Goal: Task Accomplishment & Management: Use online tool/utility

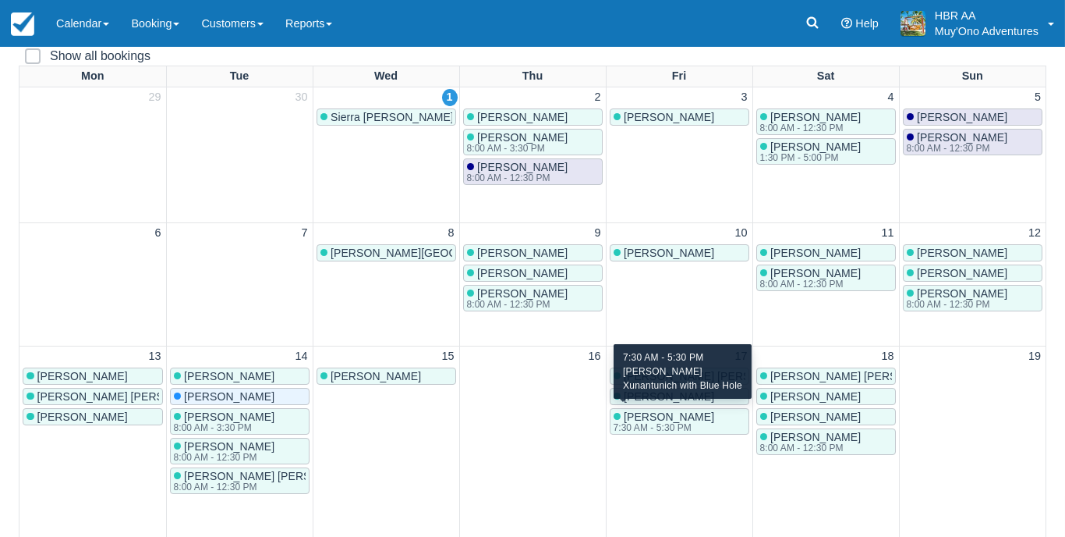
scroll to position [186, 0]
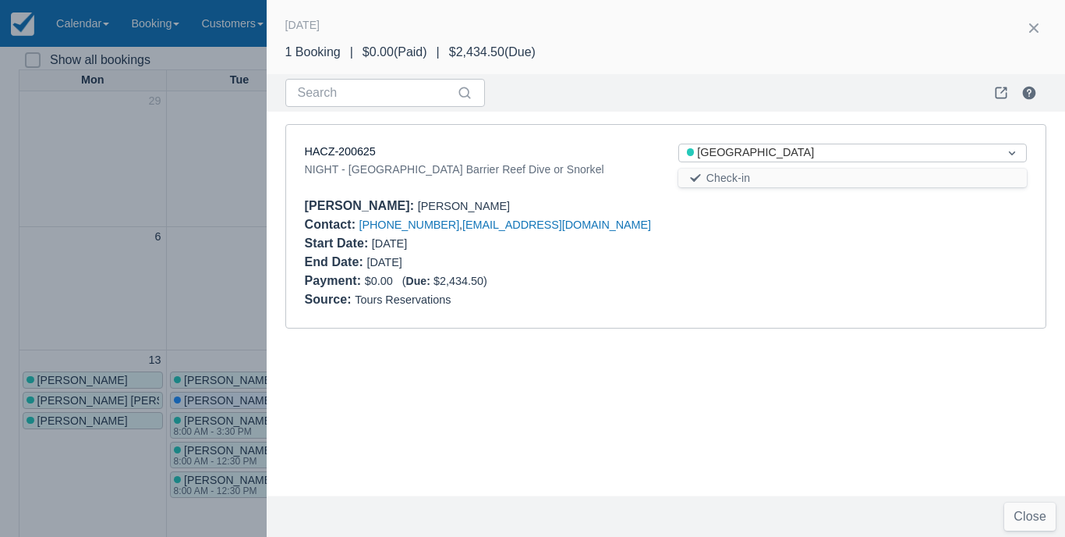
click at [637, 296] on div "Source : Tours Reservations" at bounding box center [666, 299] width 723 height 19
click at [1036, 31] on button "button" at bounding box center [1034, 28] width 25 height 25
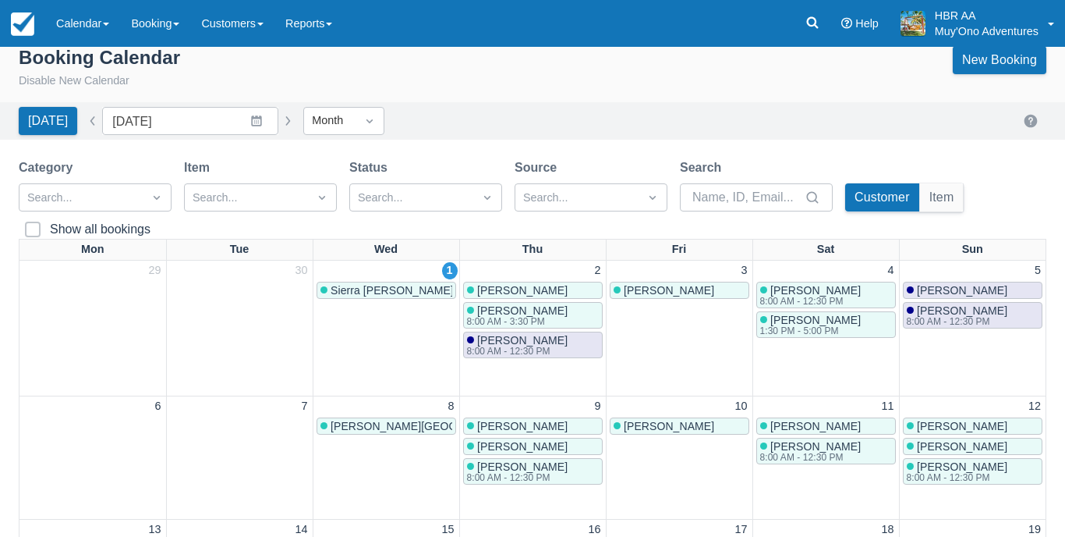
scroll to position [18, 0]
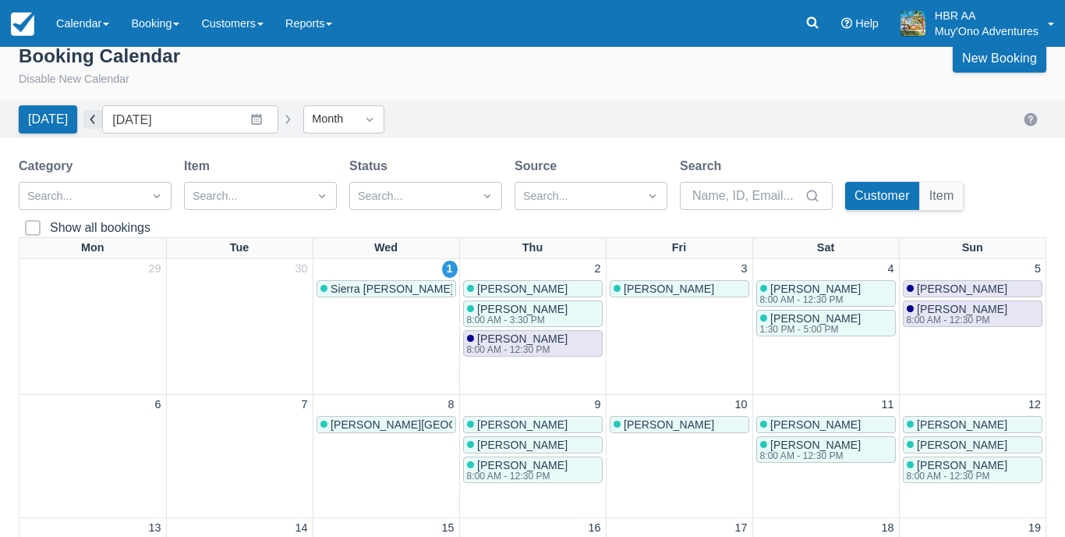
click at [92, 110] on button "button" at bounding box center [92, 119] width 19 height 19
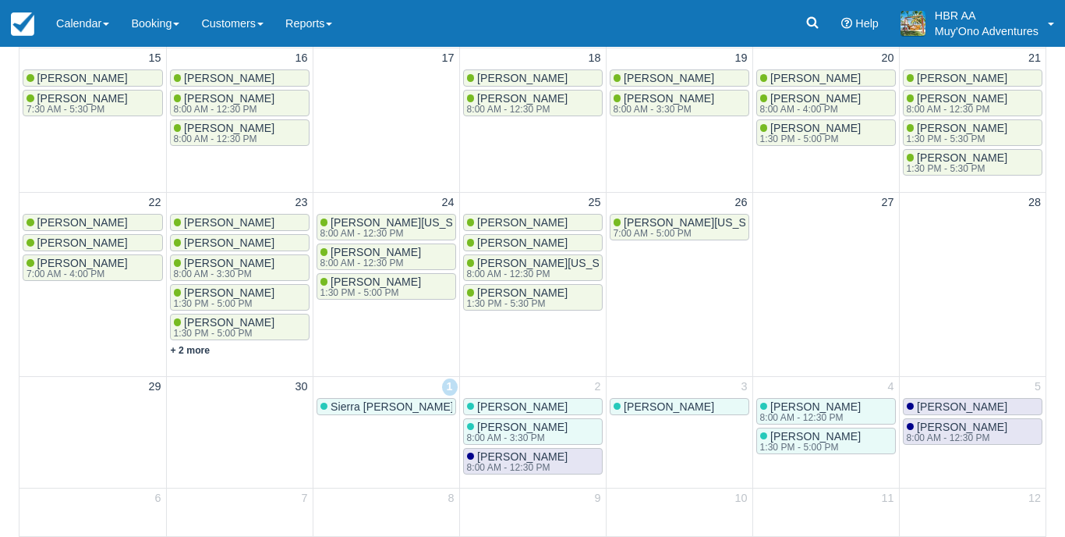
scroll to position [479, 0]
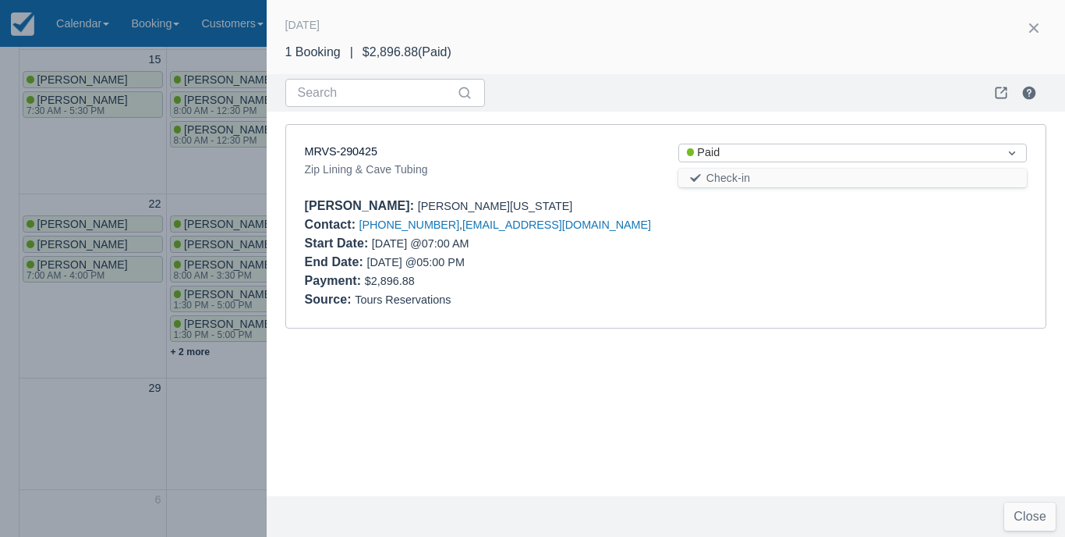
click at [667, 253] on div at bounding box center [532, 268] width 1065 height 537
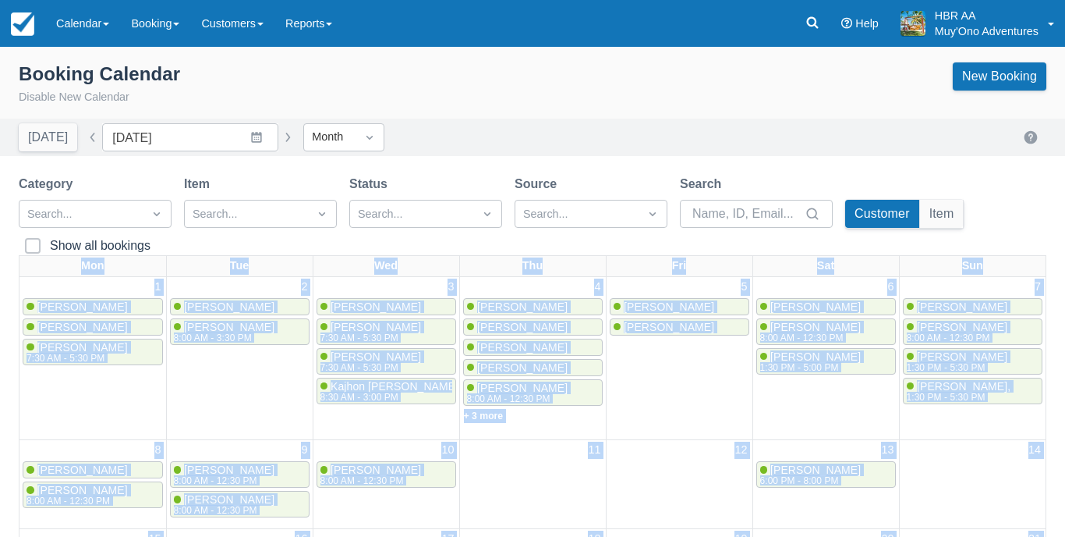
scroll to position [0, 0]
click at [278, 136] on button "button" at bounding box center [287, 137] width 19 height 19
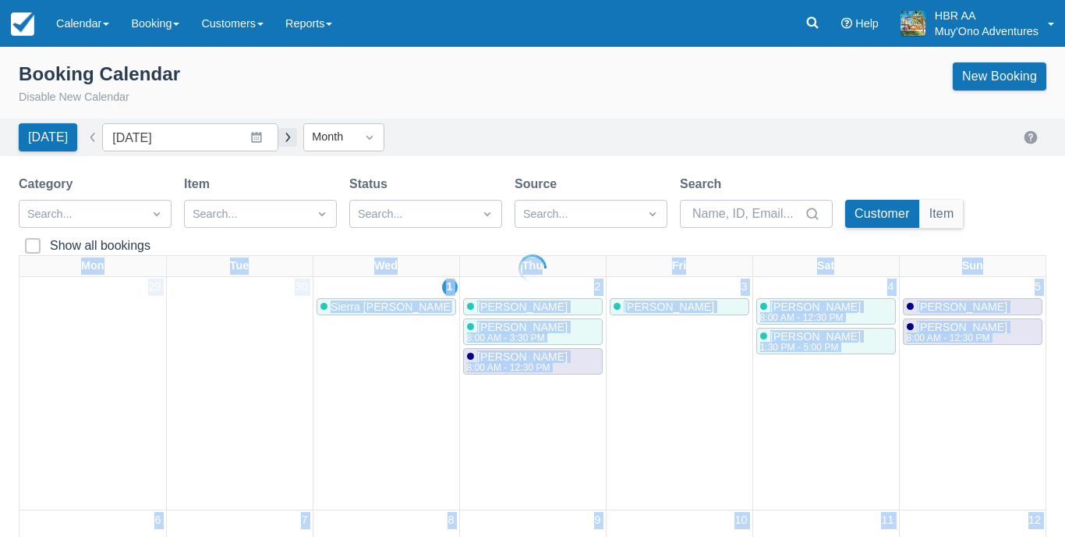
click at [262, 136] on div at bounding box center [532, 268] width 1065 height 537
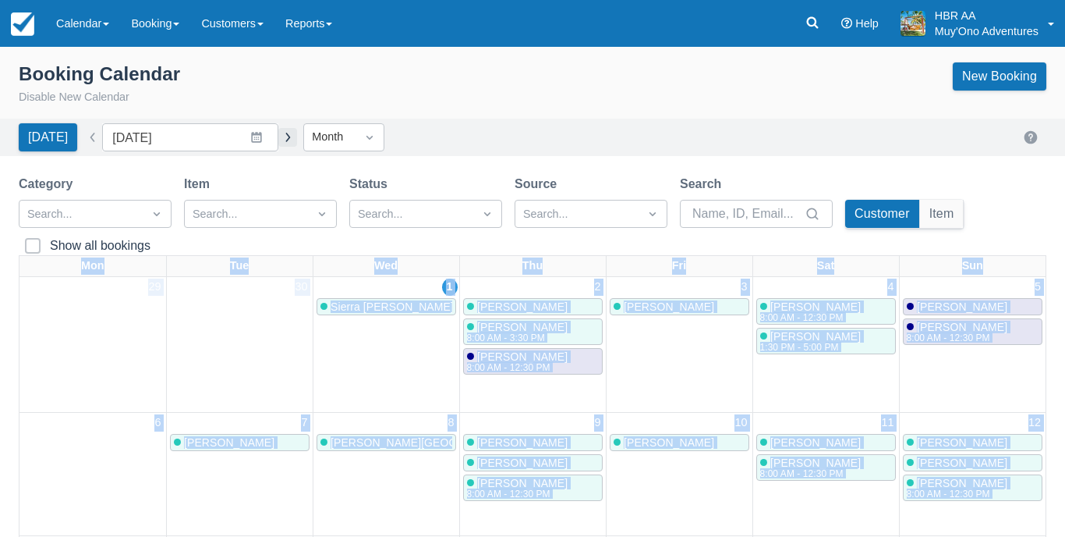
click at [278, 136] on button "button" at bounding box center [287, 137] width 19 height 19
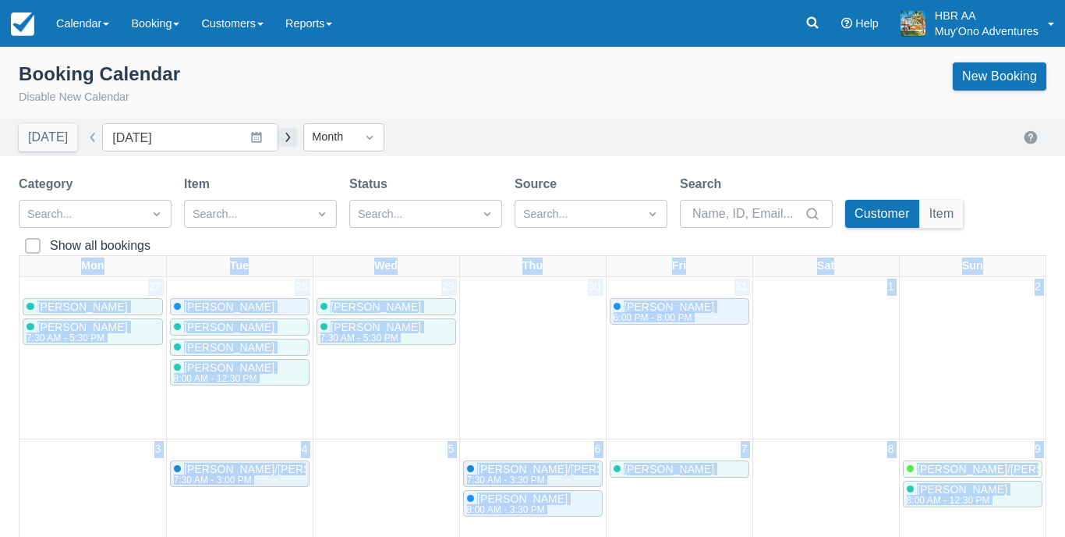
click at [278, 130] on button "button" at bounding box center [287, 137] width 19 height 19
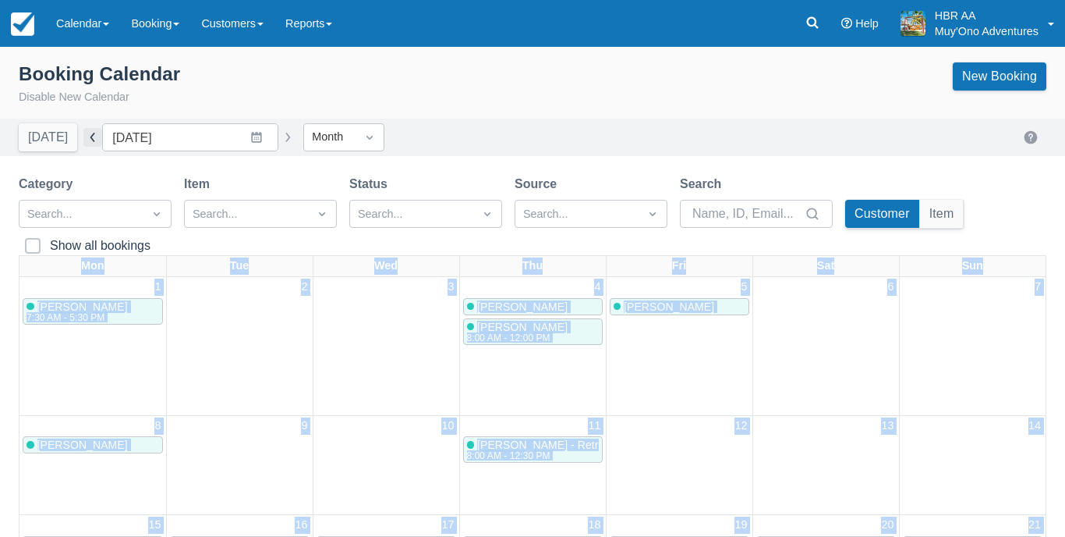
click at [90, 142] on button "button" at bounding box center [92, 137] width 19 height 19
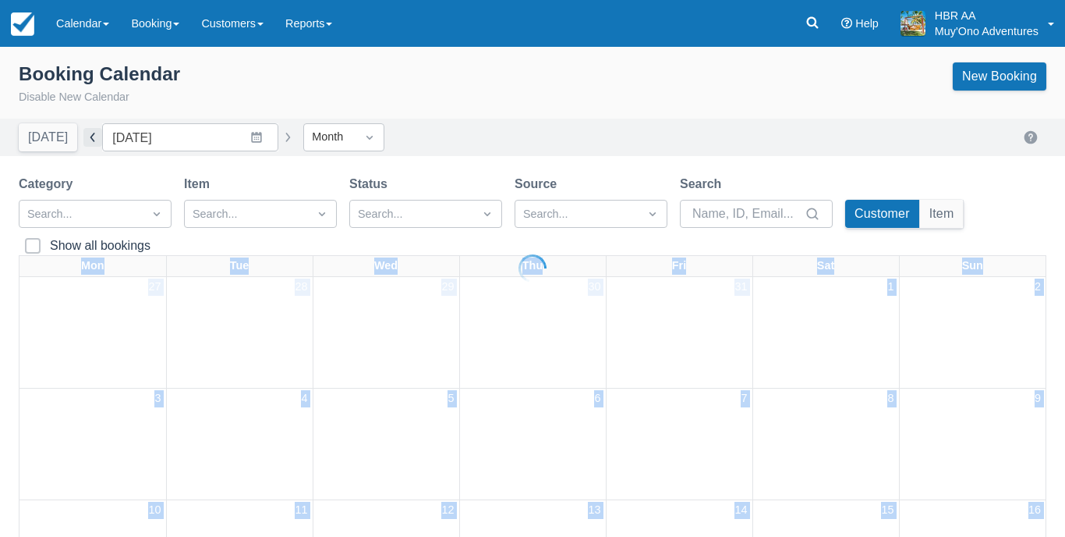
click at [90, 142] on div at bounding box center [532, 268] width 1065 height 537
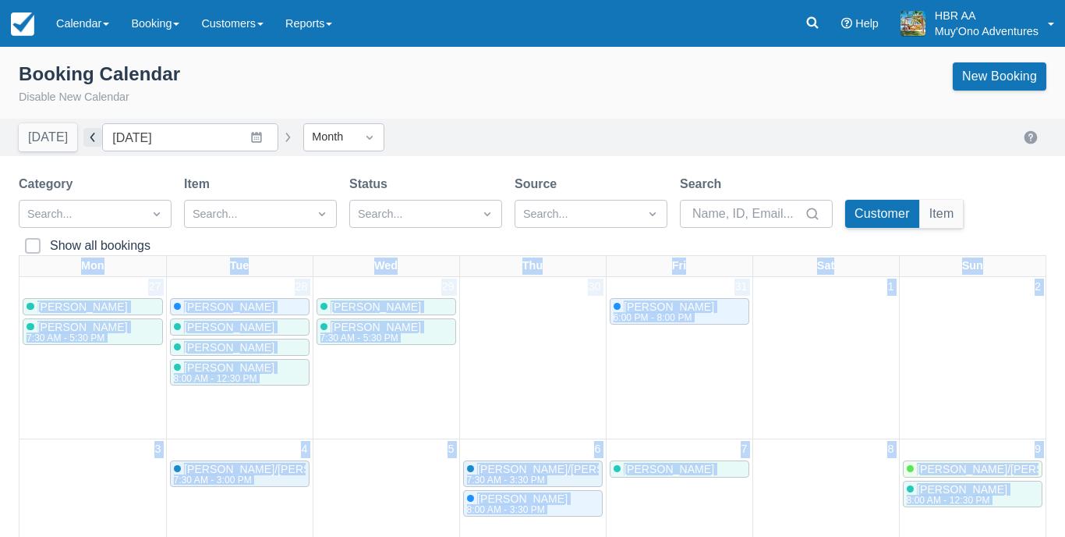
click at [96, 136] on button "button" at bounding box center [92, 137] width 19 height 19
type input "[DATE]"
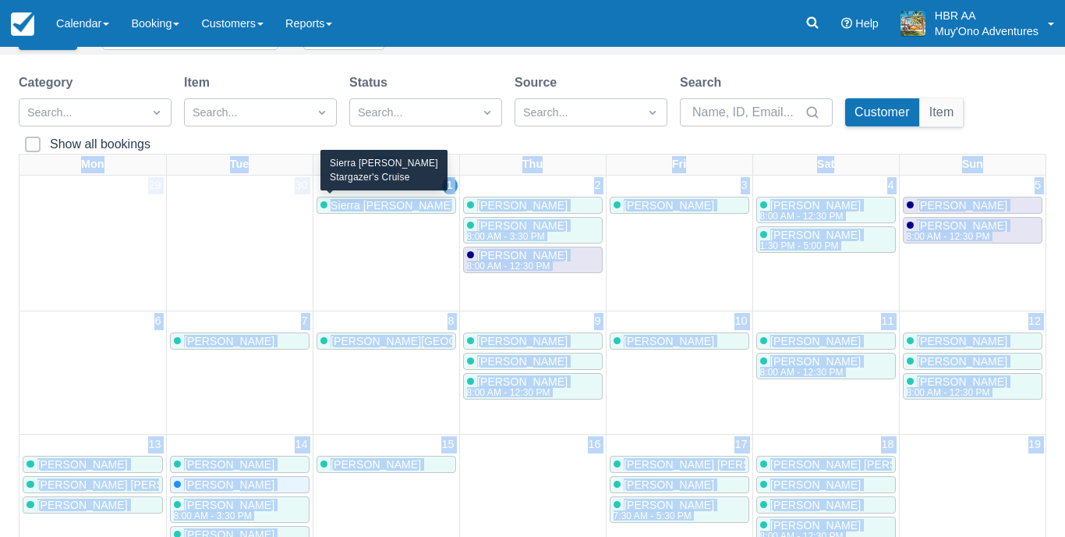
scroll to position [101, 0]
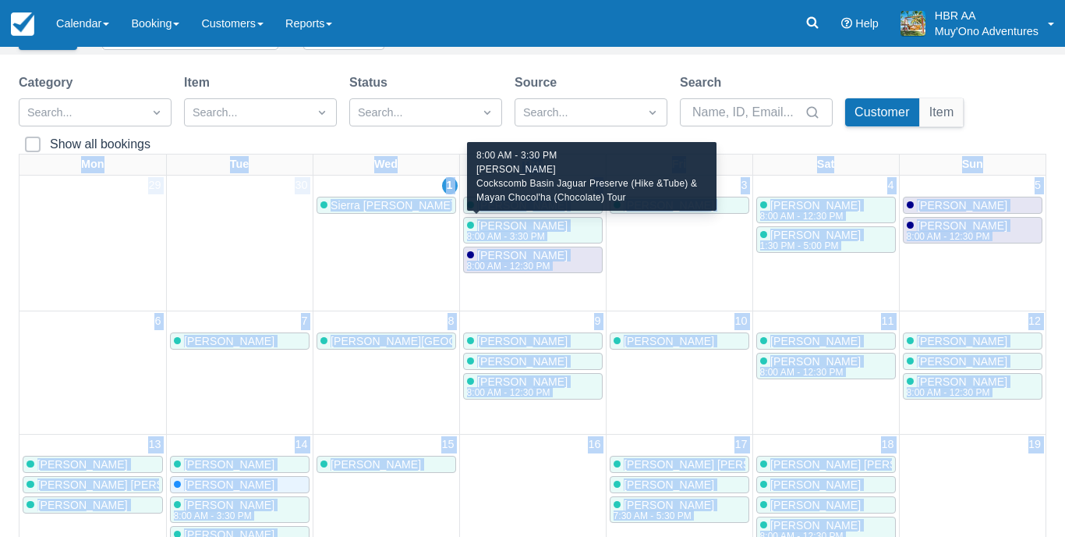
click at [524, 219] on span "[PERSON_NAME]" at bounding box center [522, 225] width 90 height 12
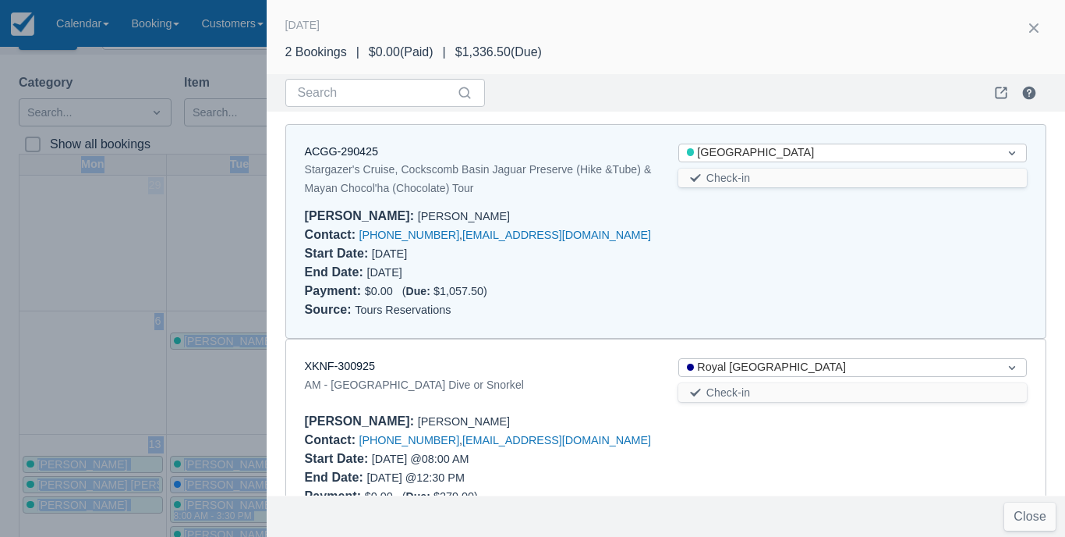
scroll to position [12, 0]
